Goal: Task Accomplishment & Management: Manage account settings

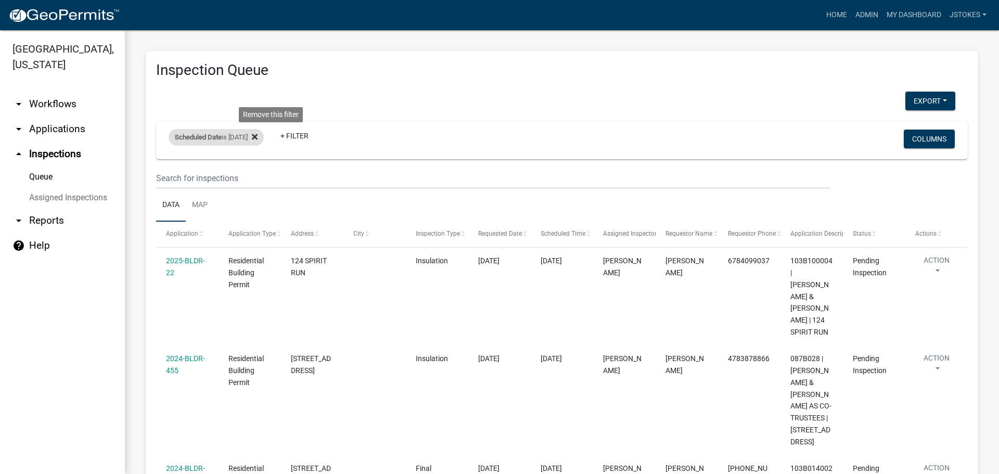
click at [258, 136] on icon at bounding box center [255, 137] width 6 height 6
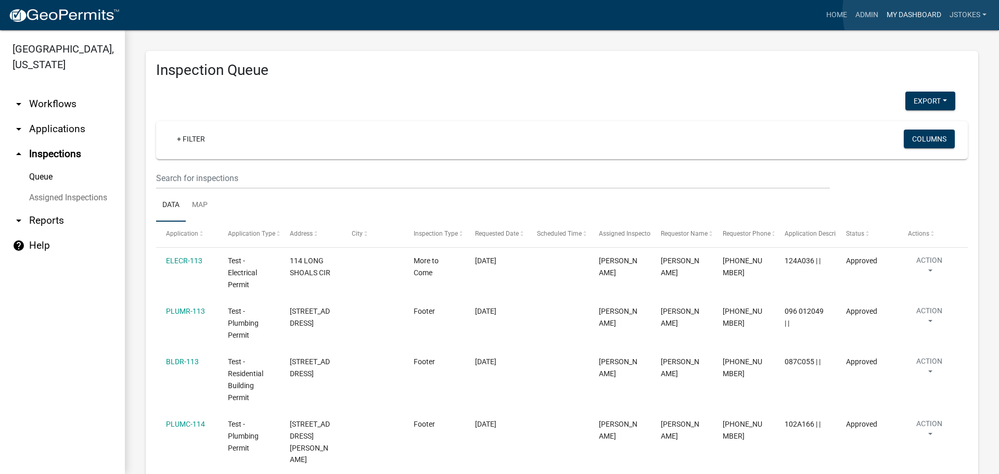
click at [921, 11] on link "My Dashboard" at bounding box center [913, 15] width 63 height 20
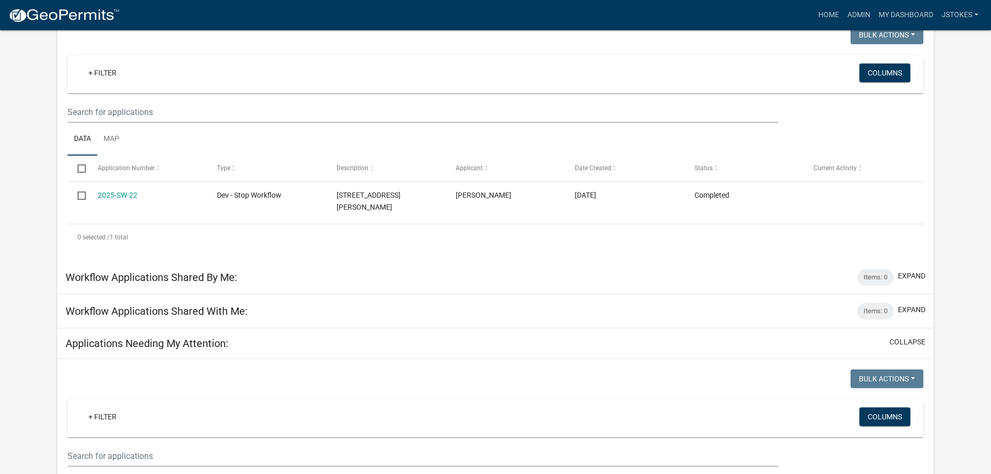
scroll to position [86, 0]
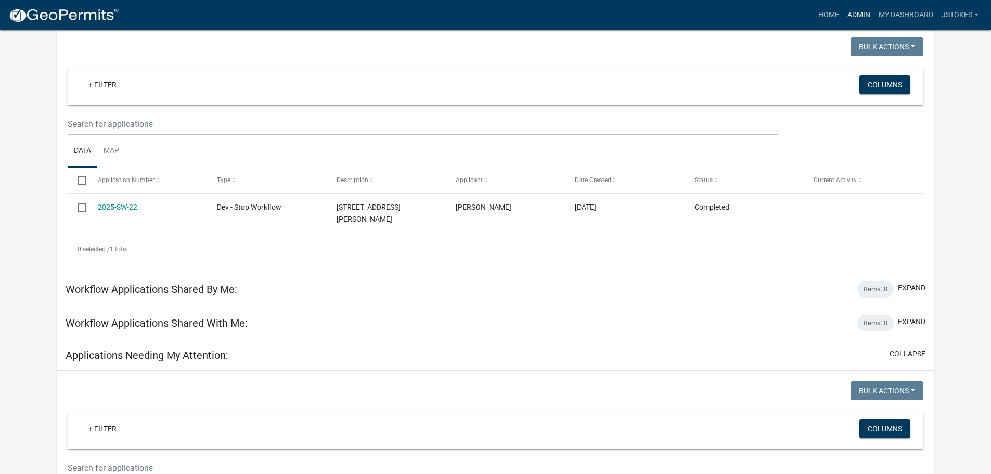
click at [857, 14] on link "Admin" at bounding box center [858, 15] width 31 height 20
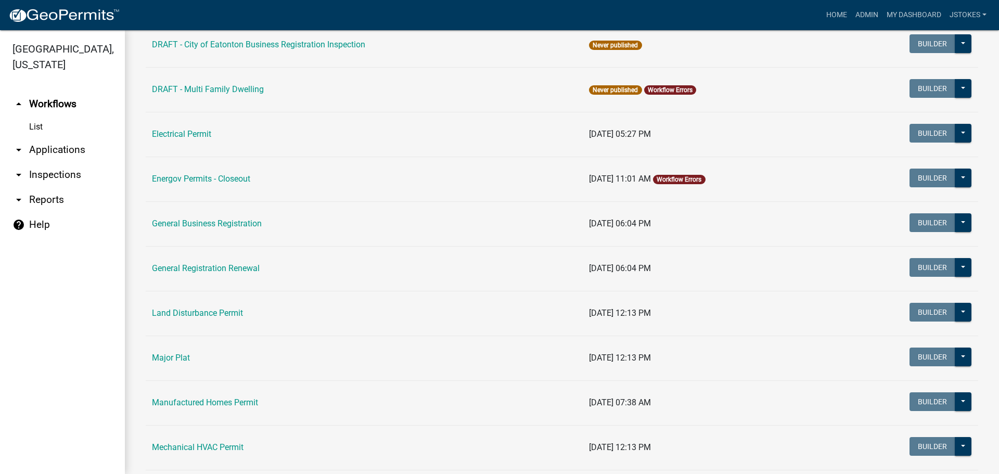
scroll to position [572, 0]
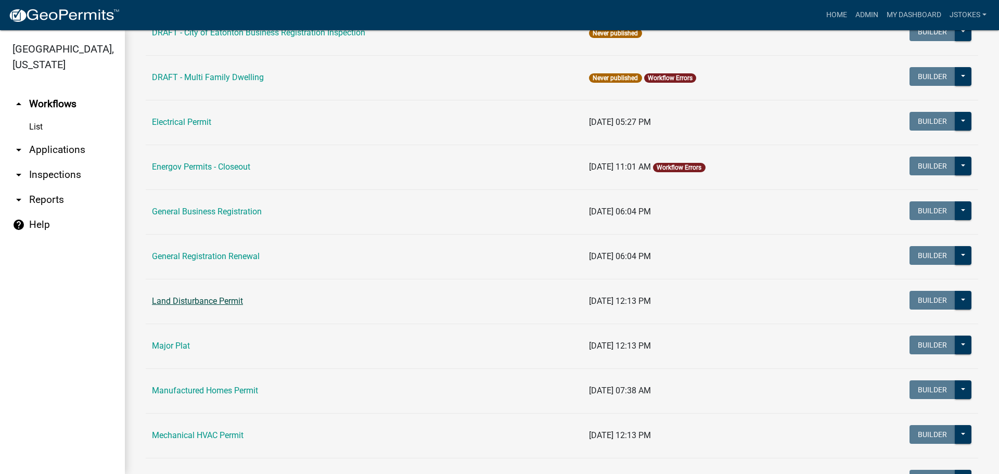
click at [215, 303] on link "Land Disturbance Permit" at bounding box center [197, 301] width 91 height 10
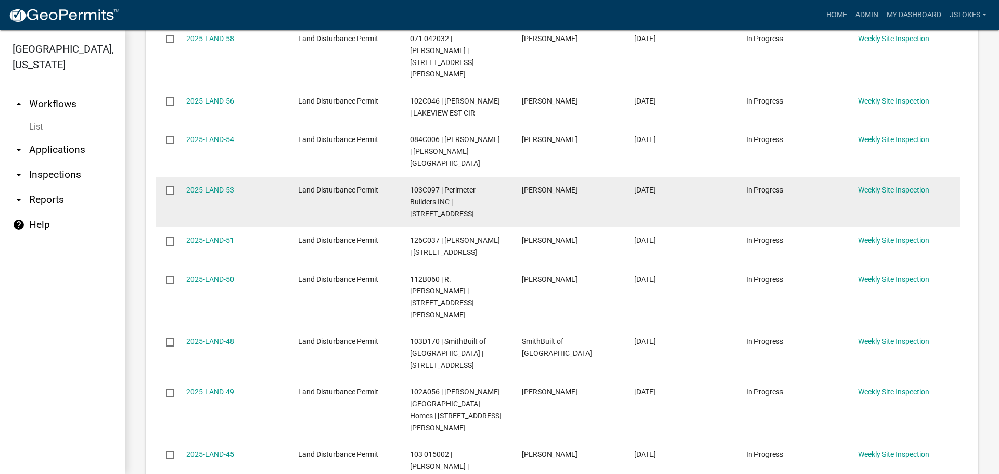
scroll to position [364, 0]
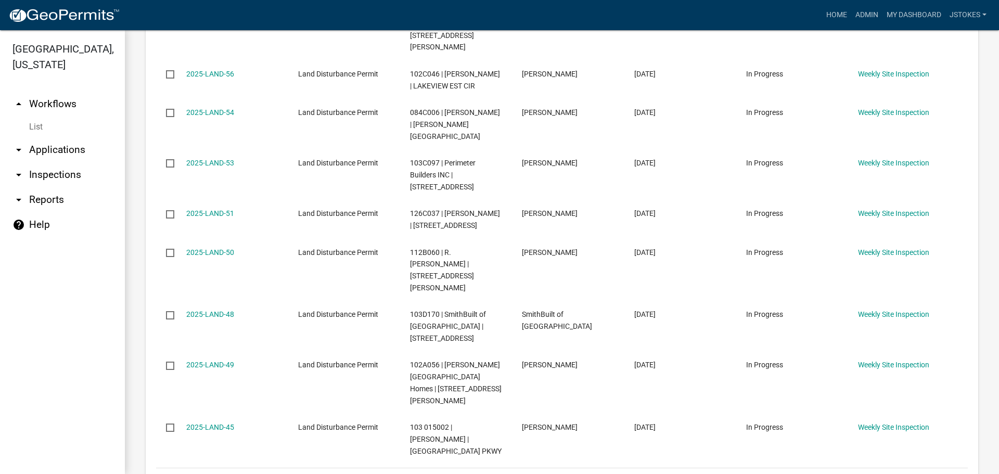
click at [856, 473] on link "2" at bounding box center [862, 481] width 12 height 11
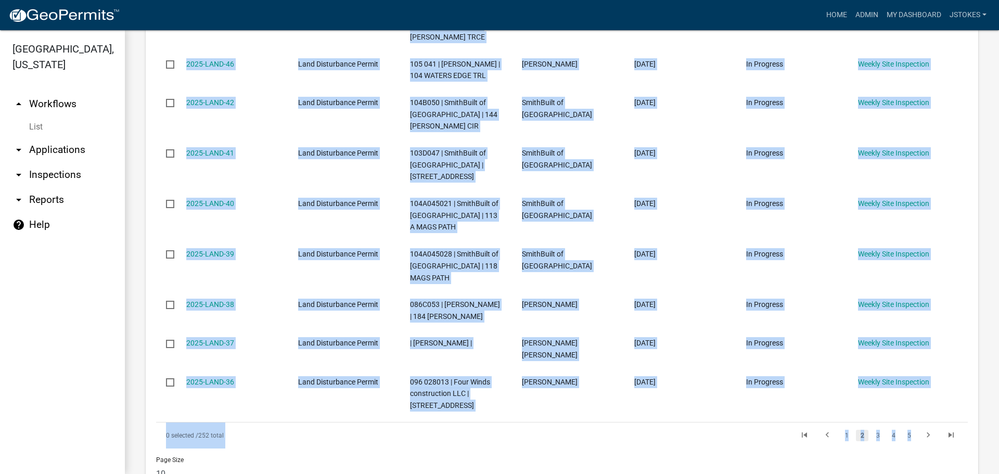
scroll to position [440, 0]
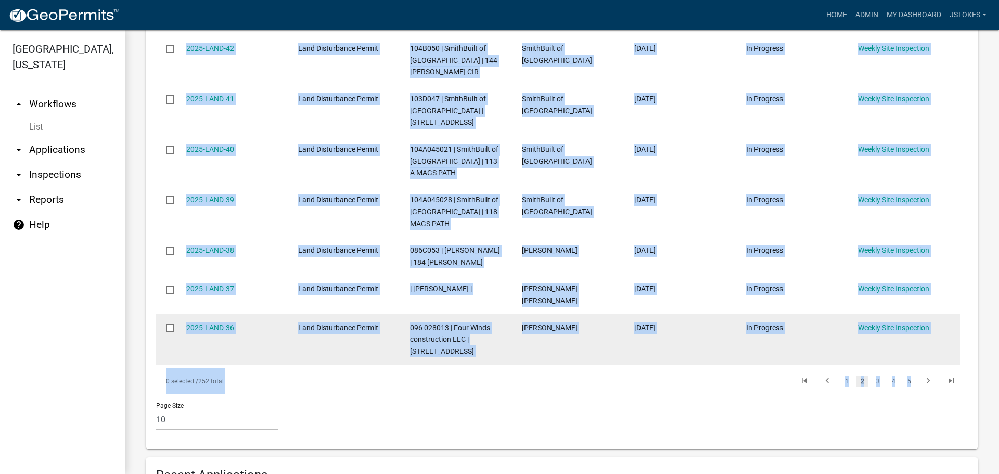
drag, startPoint x: 183, startPoint y: 164, endPoint x: 805, endPoint y: 330, distance: 644.1
click at [805, 330] on datatable-scroller "2025-LAND-44 Land Disturbance Permit 062 045003 001 | [PERSON_NAME] | 105 S IND…" at bounding box center [557, 129] width 803 height 469
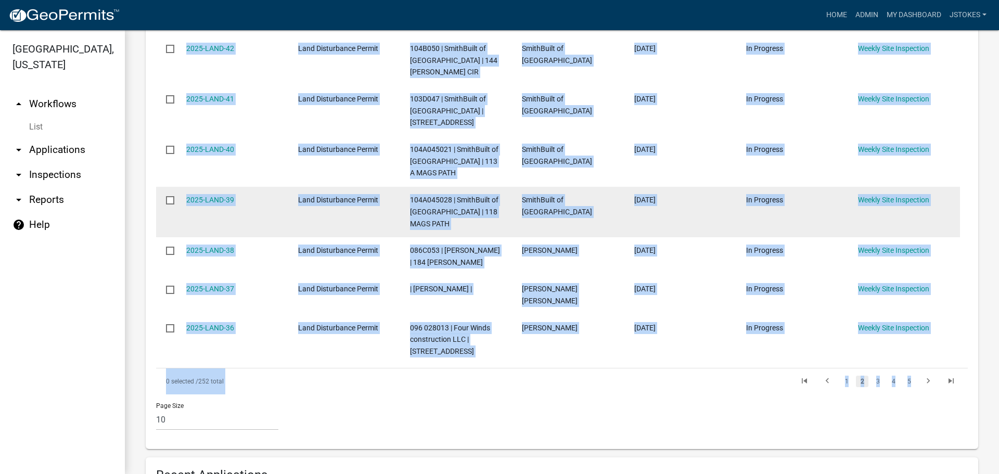
copy datatable-scroller "2025-LAND-43 Land Disturbance Permit 071 042023 | [PERSON_NAME] | 113 [PERSON_N…"
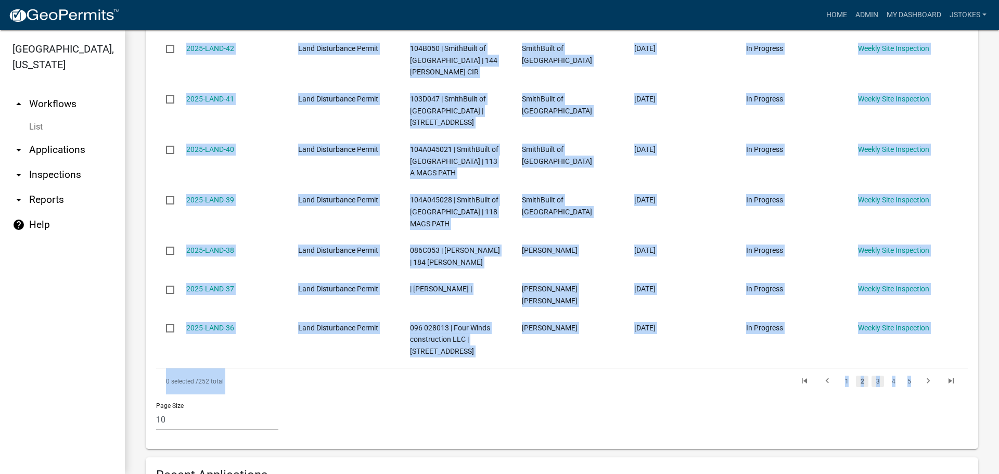
click at [871, 376] on link "3" at bounding box center [877, 381] width 12 height 11
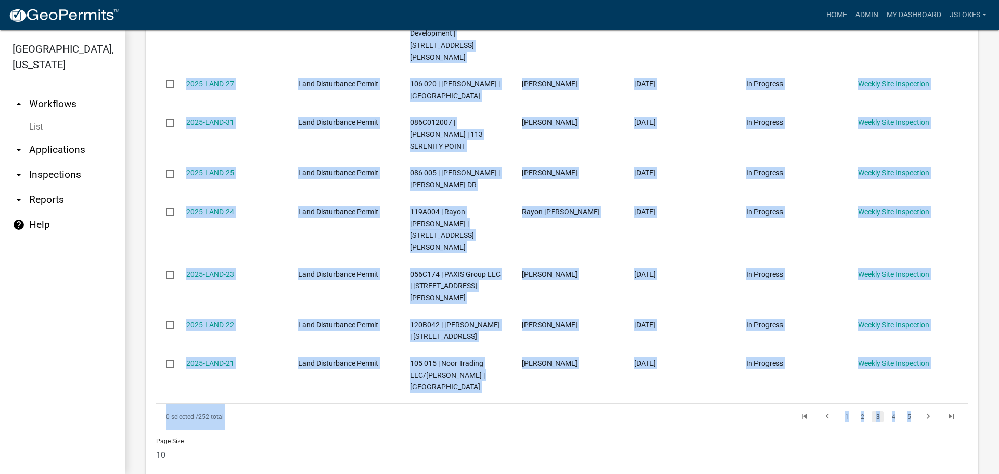
scroll to position [464, 0]
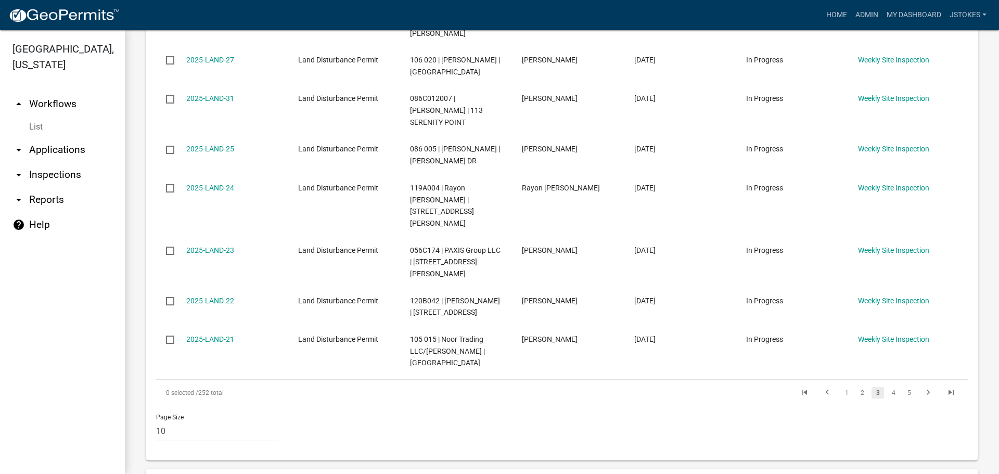
click at [470, 380] on div "0 selected / 252 total" at bounding box center [316, 393] width 320 height 26
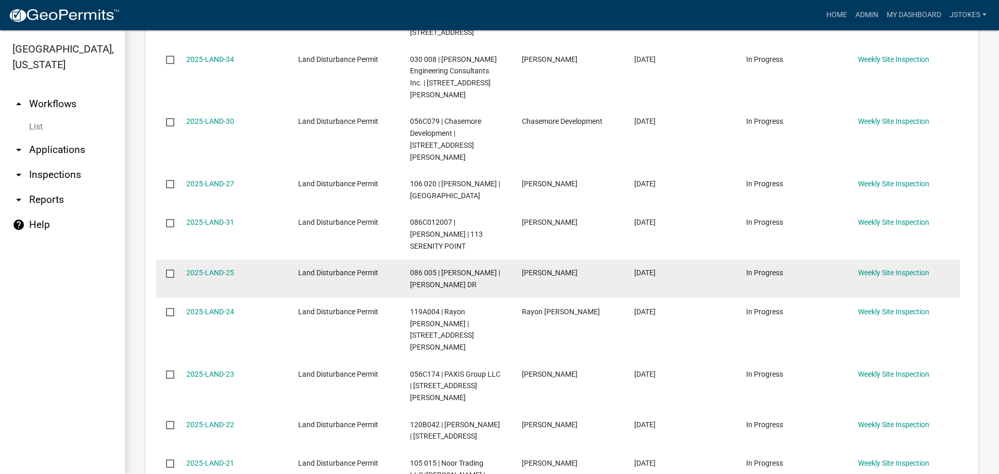
scroll to position [360, 0]
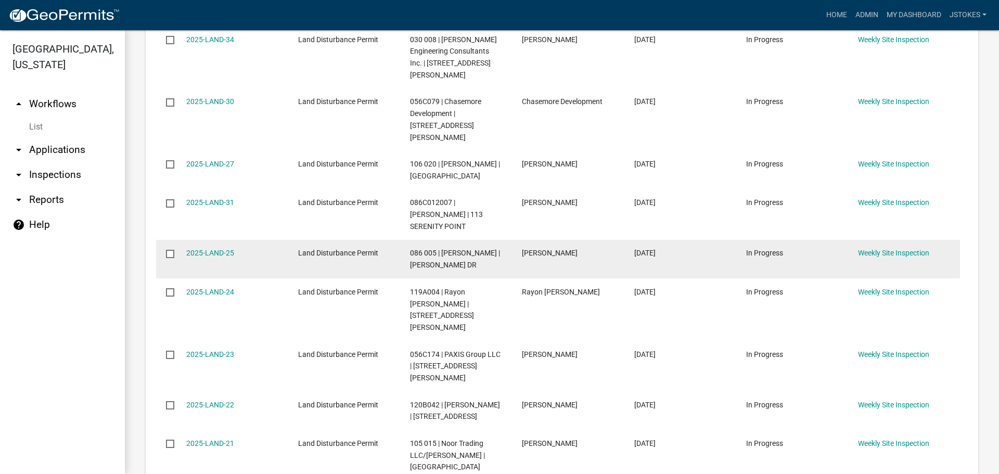
drag, startPoint x: 184, startPoint y: 146, endPoint x: 734, endPoint y: 362, distance: 591.0
click at [734, 362] on datatable-scroller "2025-LAND-35 Land Disturbance Permit 096 028014 | Four Winds Construction | [ST…" at bounding box center [557, 228] width 803 height 505
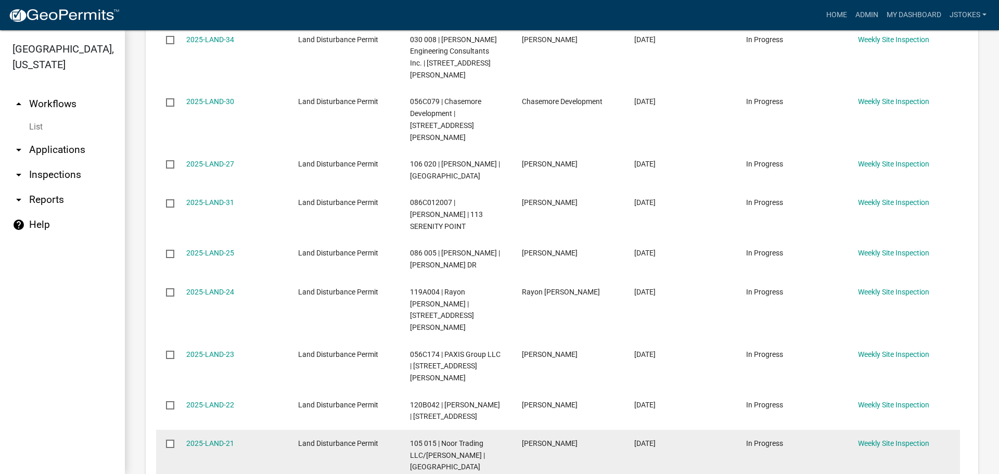
copy datatable-scroller "2025-LAND-35 Land Disturbance Permit 096 028014 | Four Winds Construction | [ST…"
